Goal: Check status

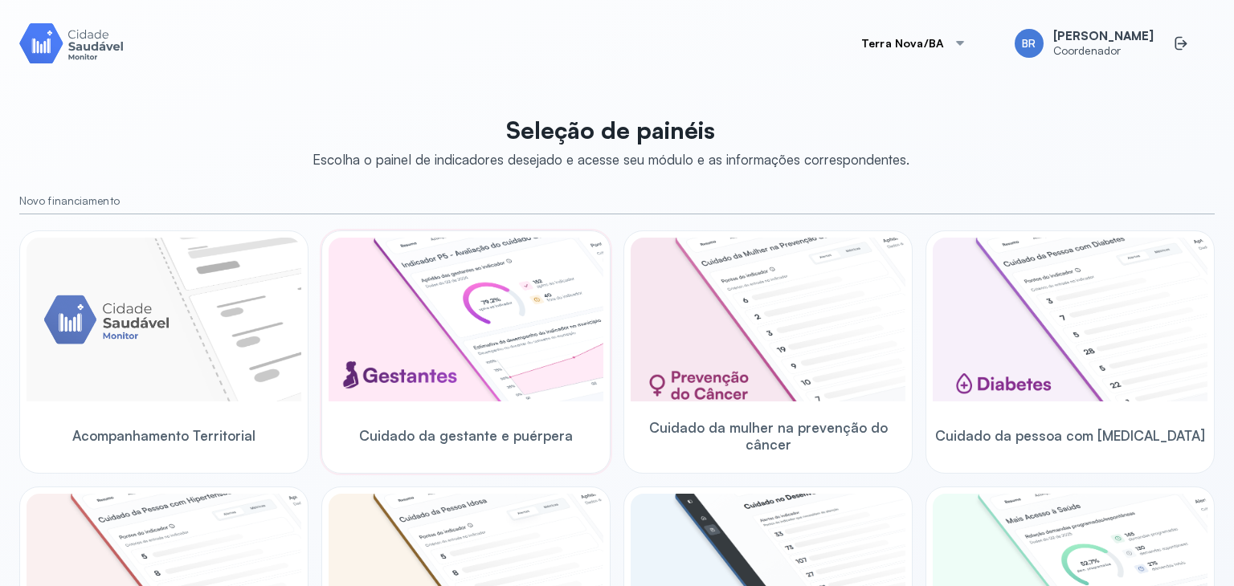
click at [370, 316] on img at bounding box center [466, 320] width 275 height 164
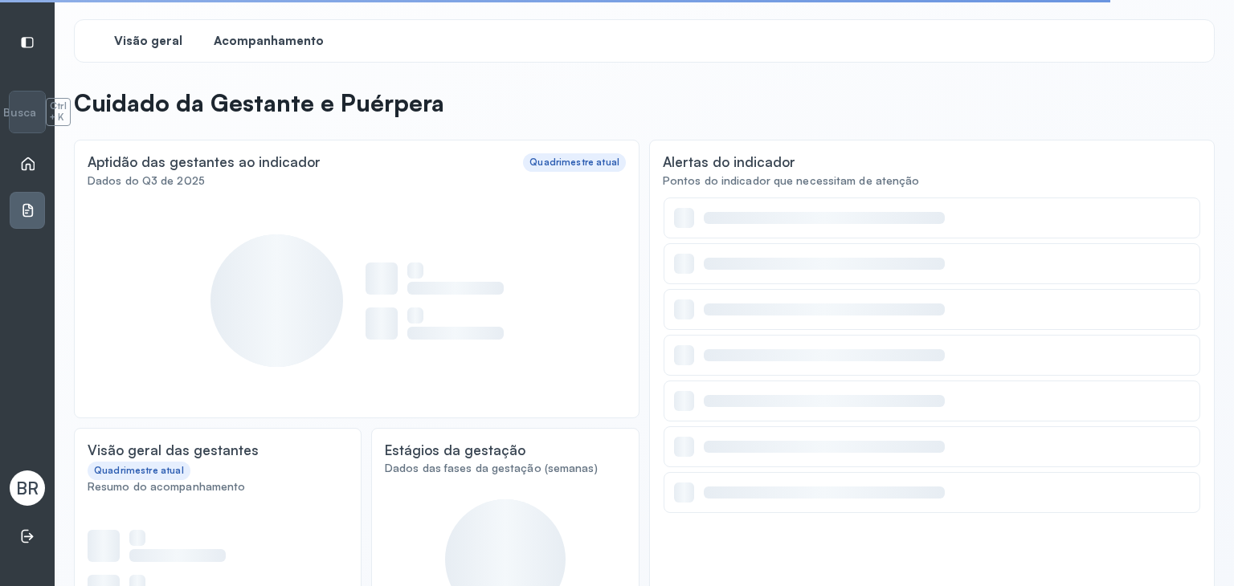
click at [288, 39] on span "Acompanhamento" at bounding box center [269, 41] width 110 height 15
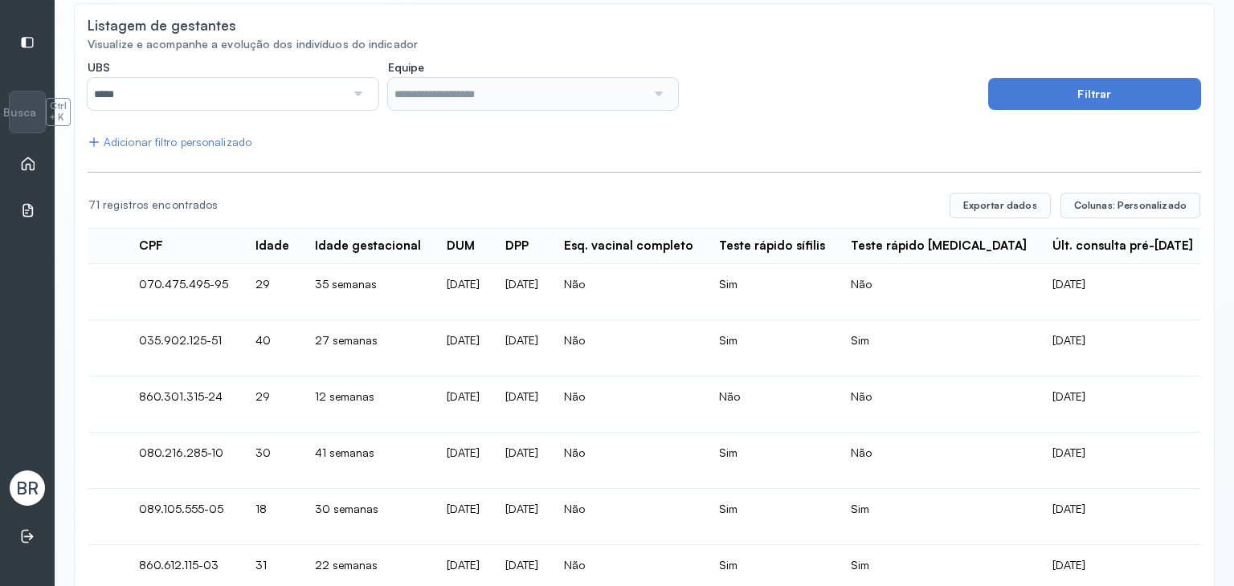
scroll to position [136, 0]
drag, startPoint x: 541, startPoint y: 237, endPoint x: 689, endPoint y: 251, distance: 148.4
click at [641, 291] on td "Não" at bounding box center [628, 293] width 155 height 56
